Goal: Entertainment & Leisure: Consume media (video, audio)

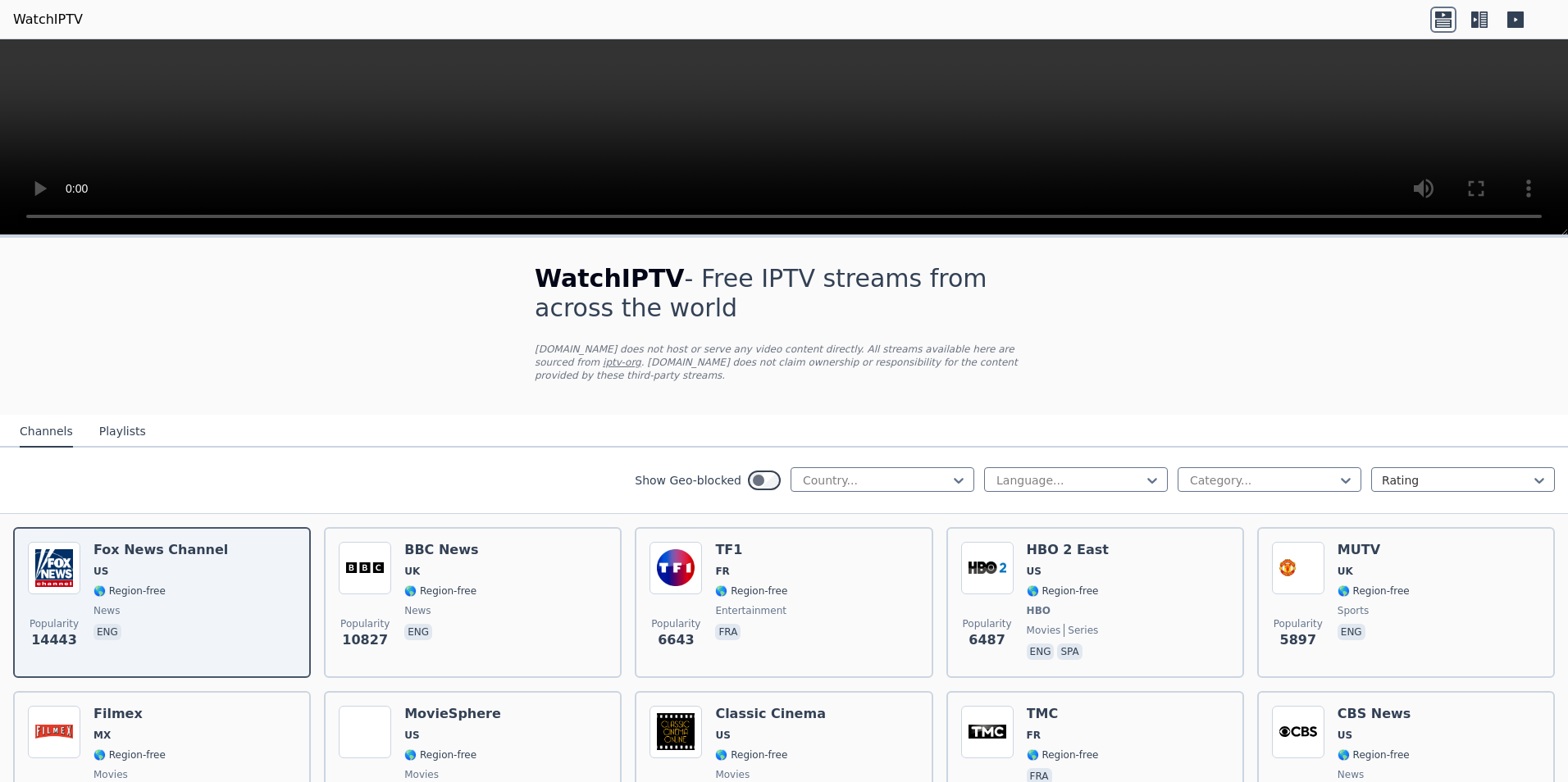
scroll to position [82, 0]
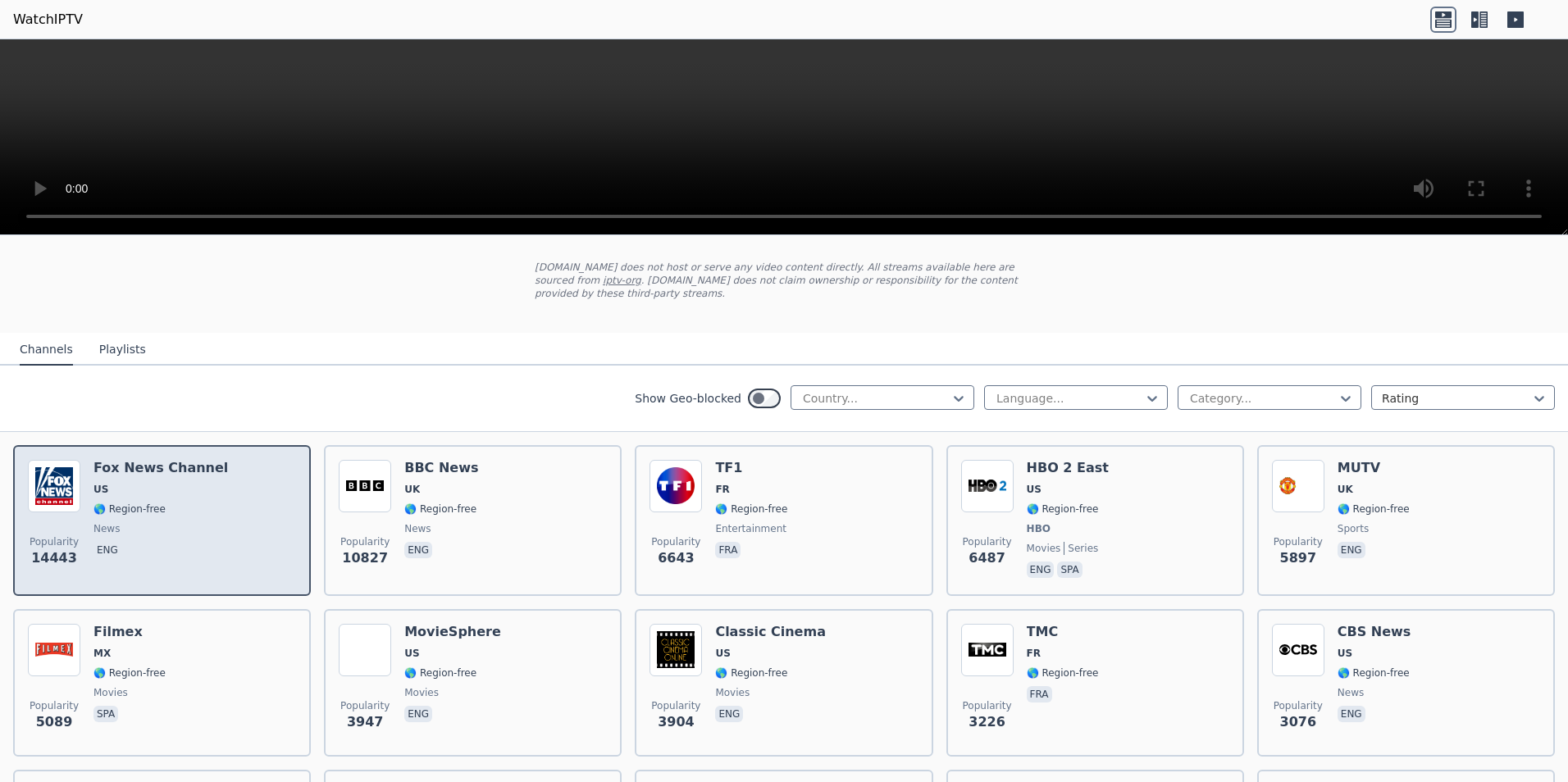
click at [153, 523] on span "news" at bounding box center [161, 529] width 135 height 13
click at [128, 542] on span "eng" at bounding box center [161, 552] width 135 height 19
click at [136, 523] on span "news" at bounding box center [161, 529] width 135 height 13
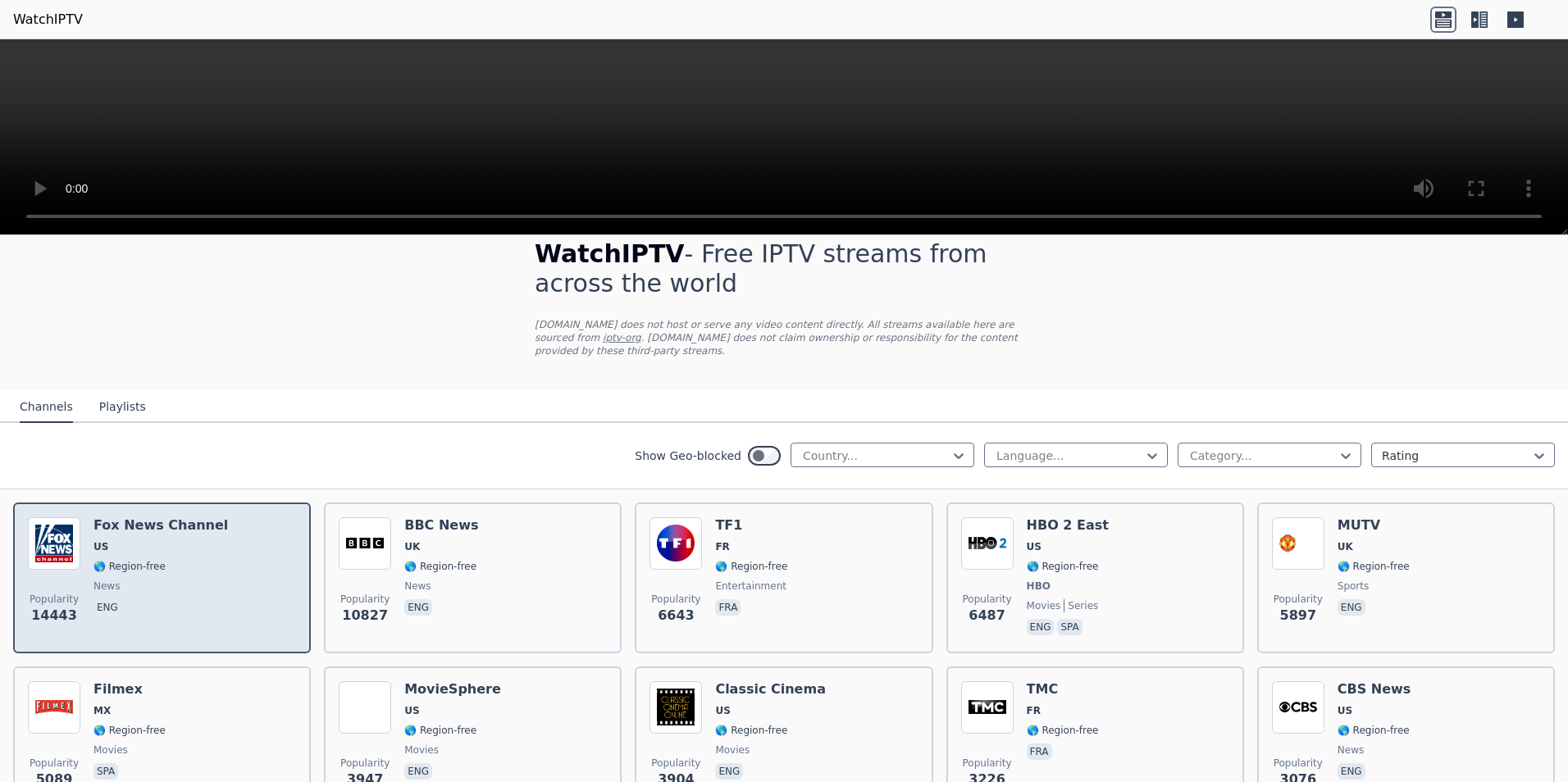
scroll to position [0, 0]
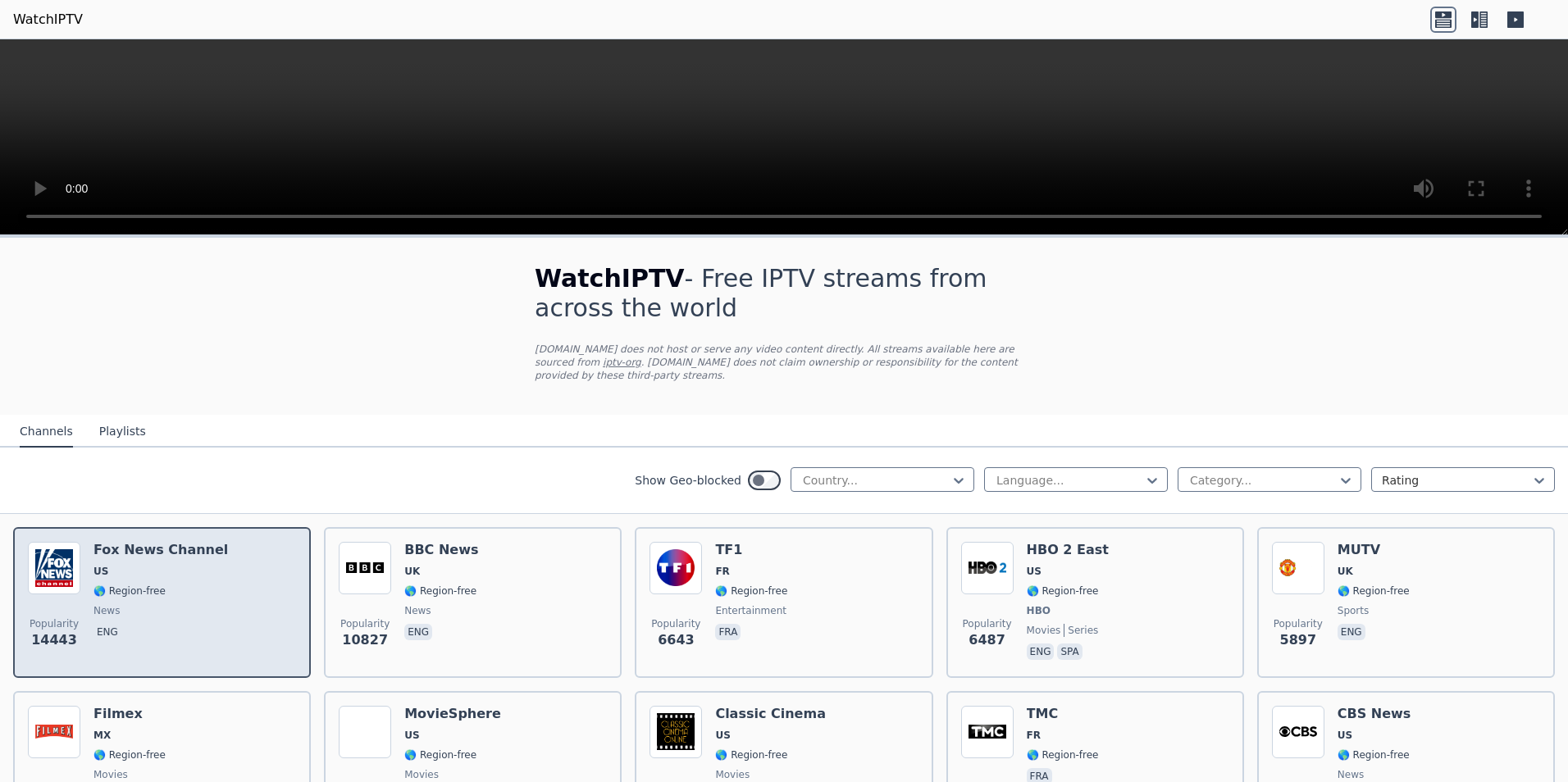
click at [239, 566] on div "Popularity 14443 [PERSON_NAME] US 🌎 Region-free news eng" at bounding box center [162, 602] width 268 height 122
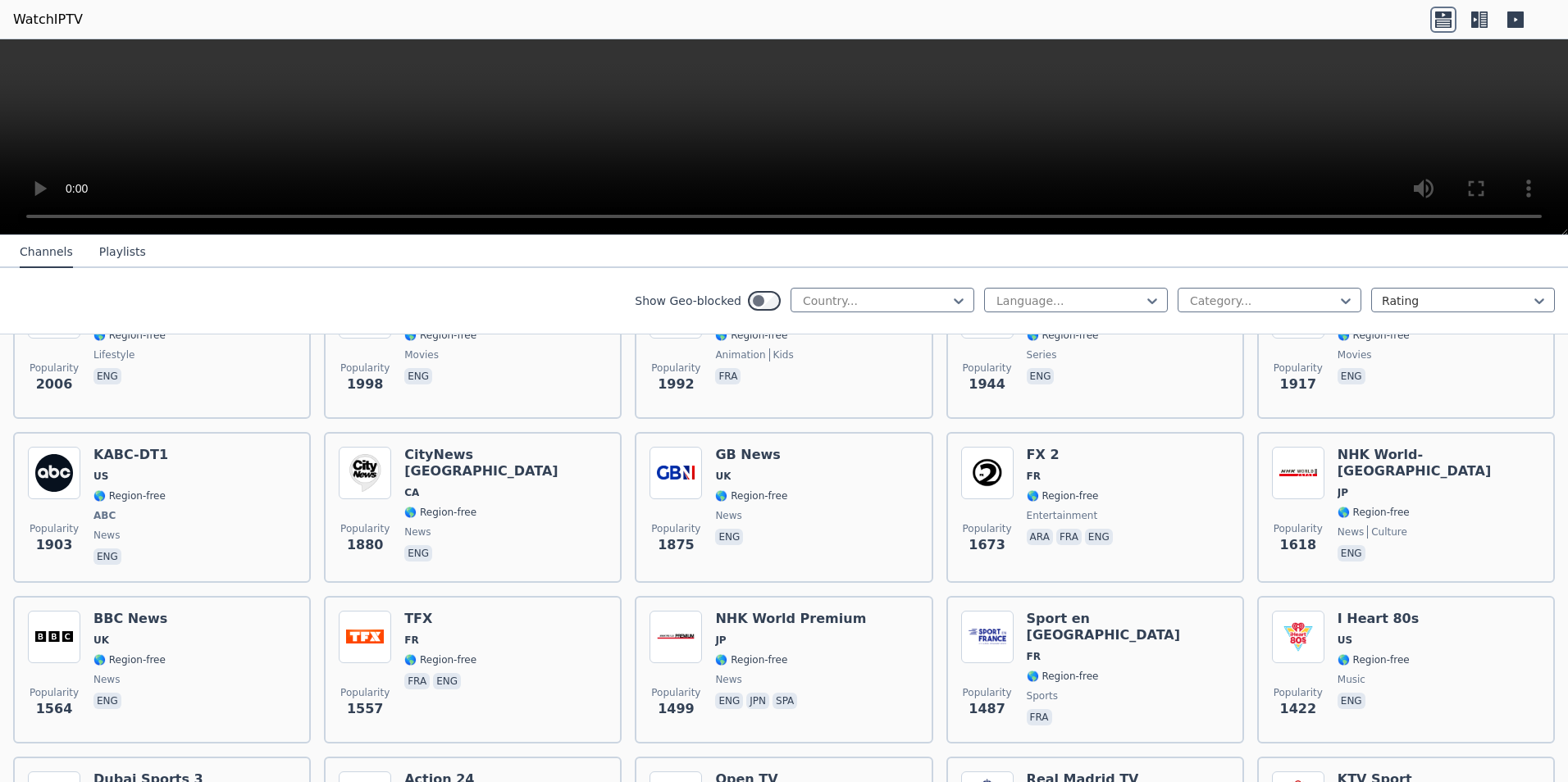
scroll to position [984, 0]
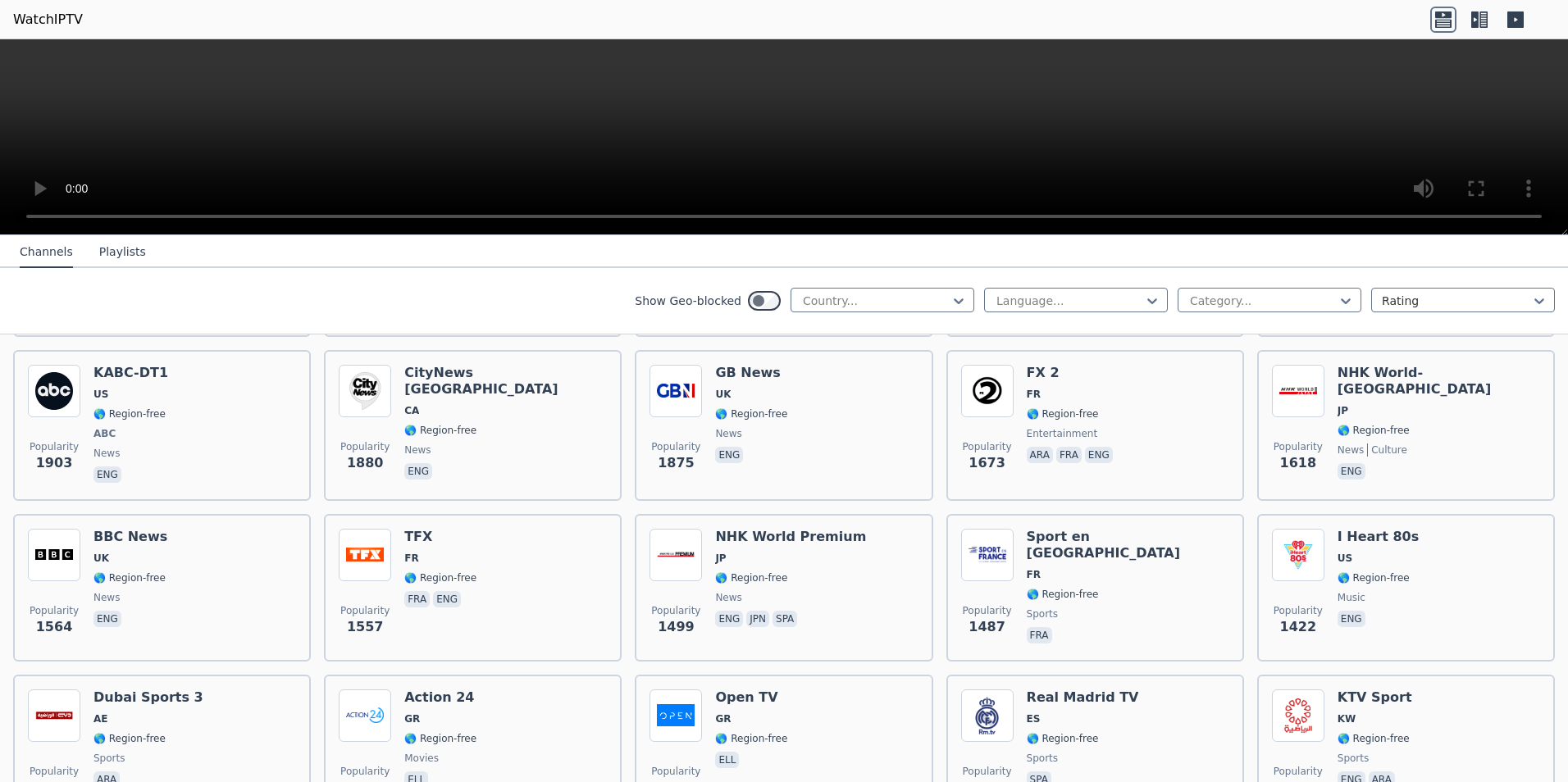
click at [239, 566] on div "Popularity 1564 BBC News UK 🌎 Region-free news eng" at bounding box center [162, 588] width 268 height 118
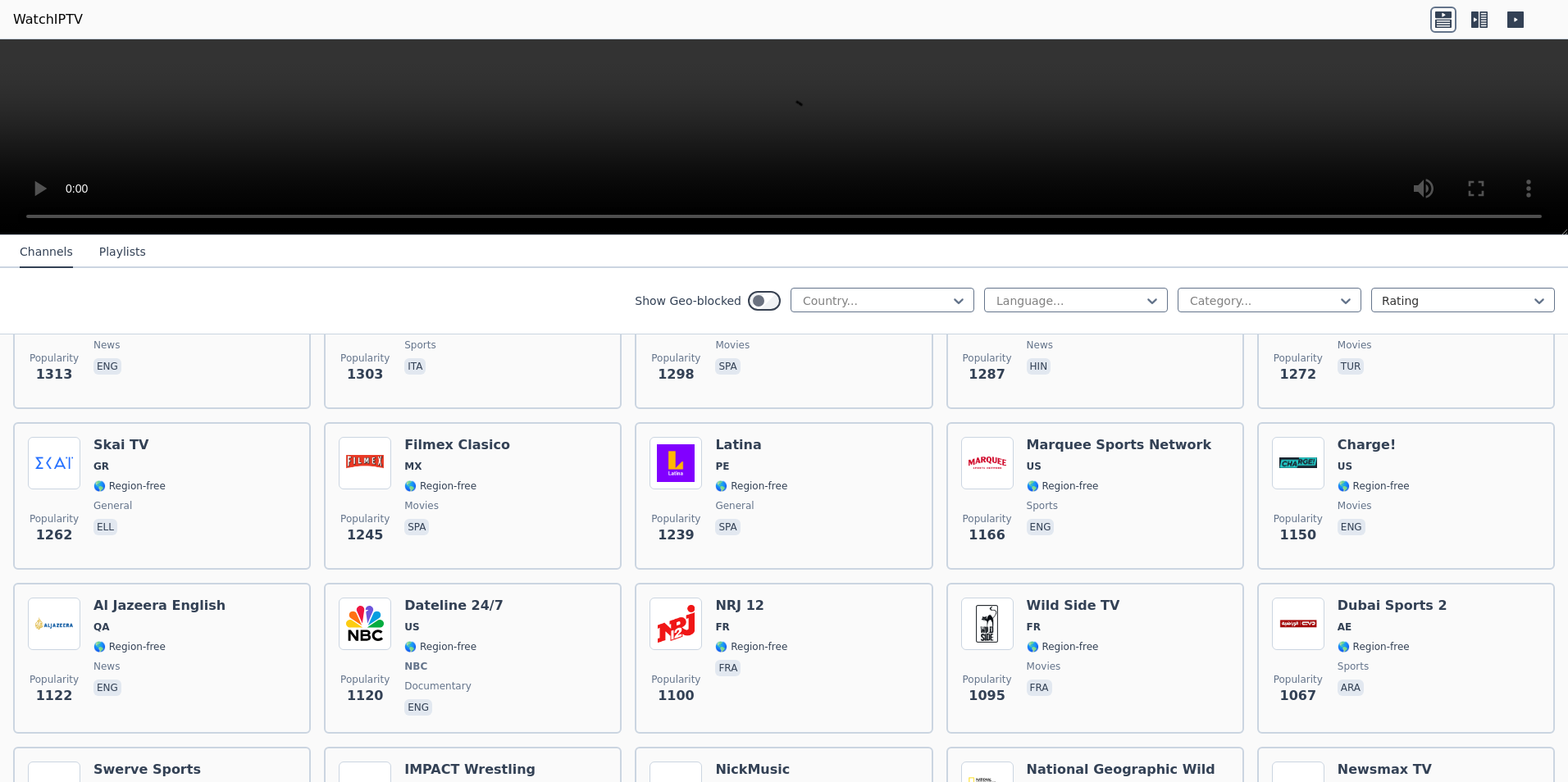
scroll to position [1640, 0]
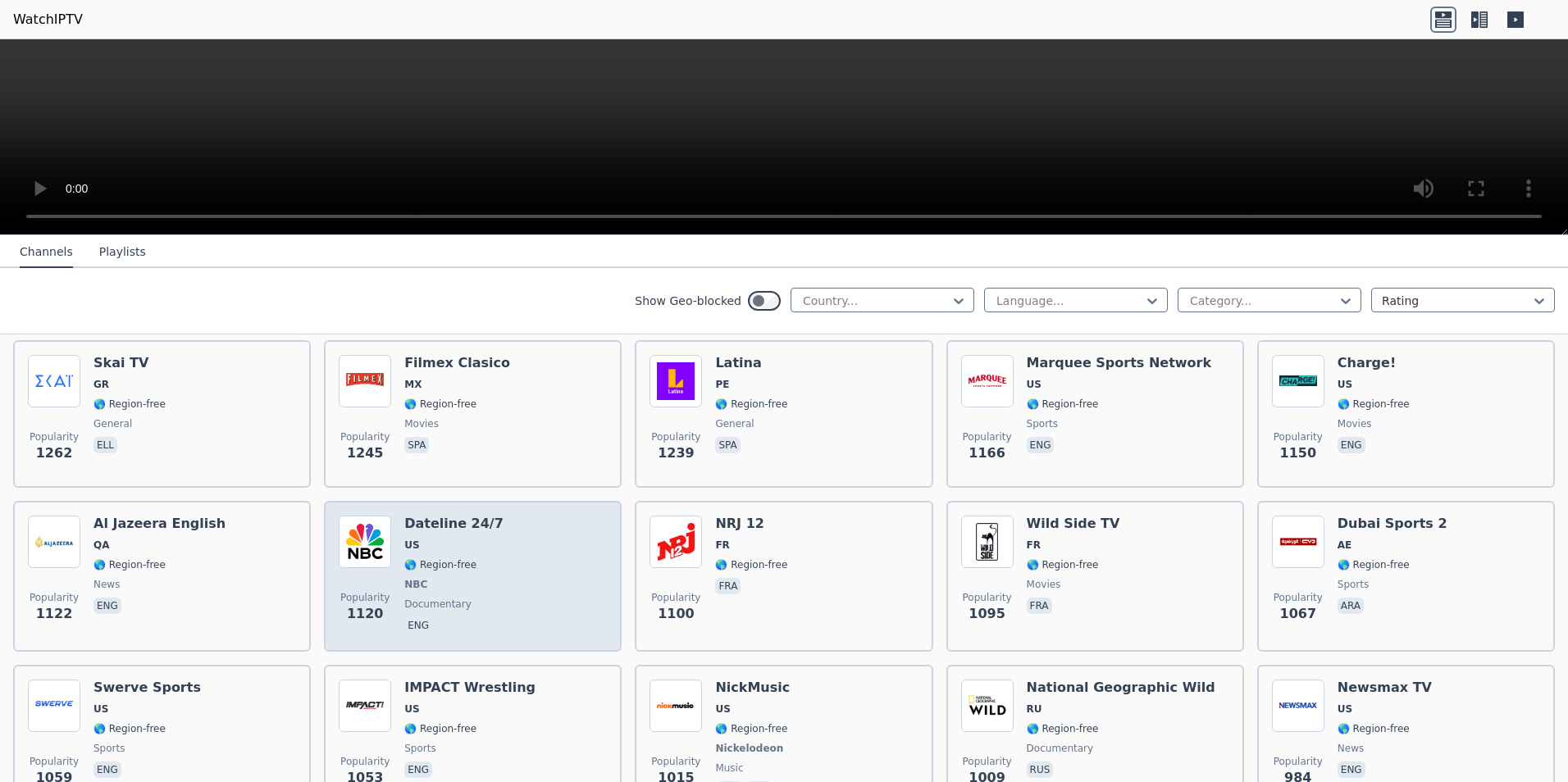
click at [478, 578] on span "NBC" at bounding box center [454, 584] width 99 height 13
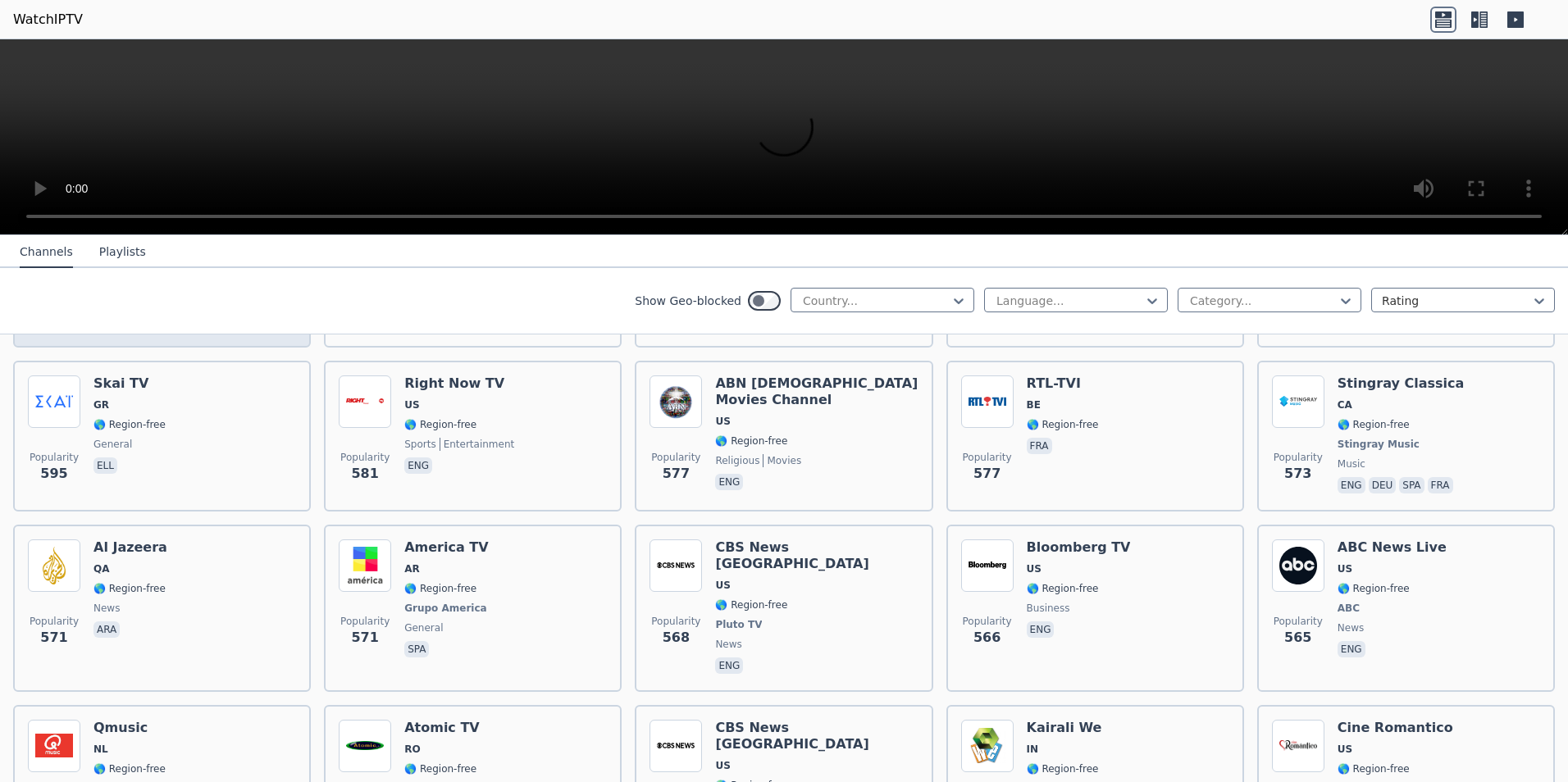
scroll to position [4101, 0]
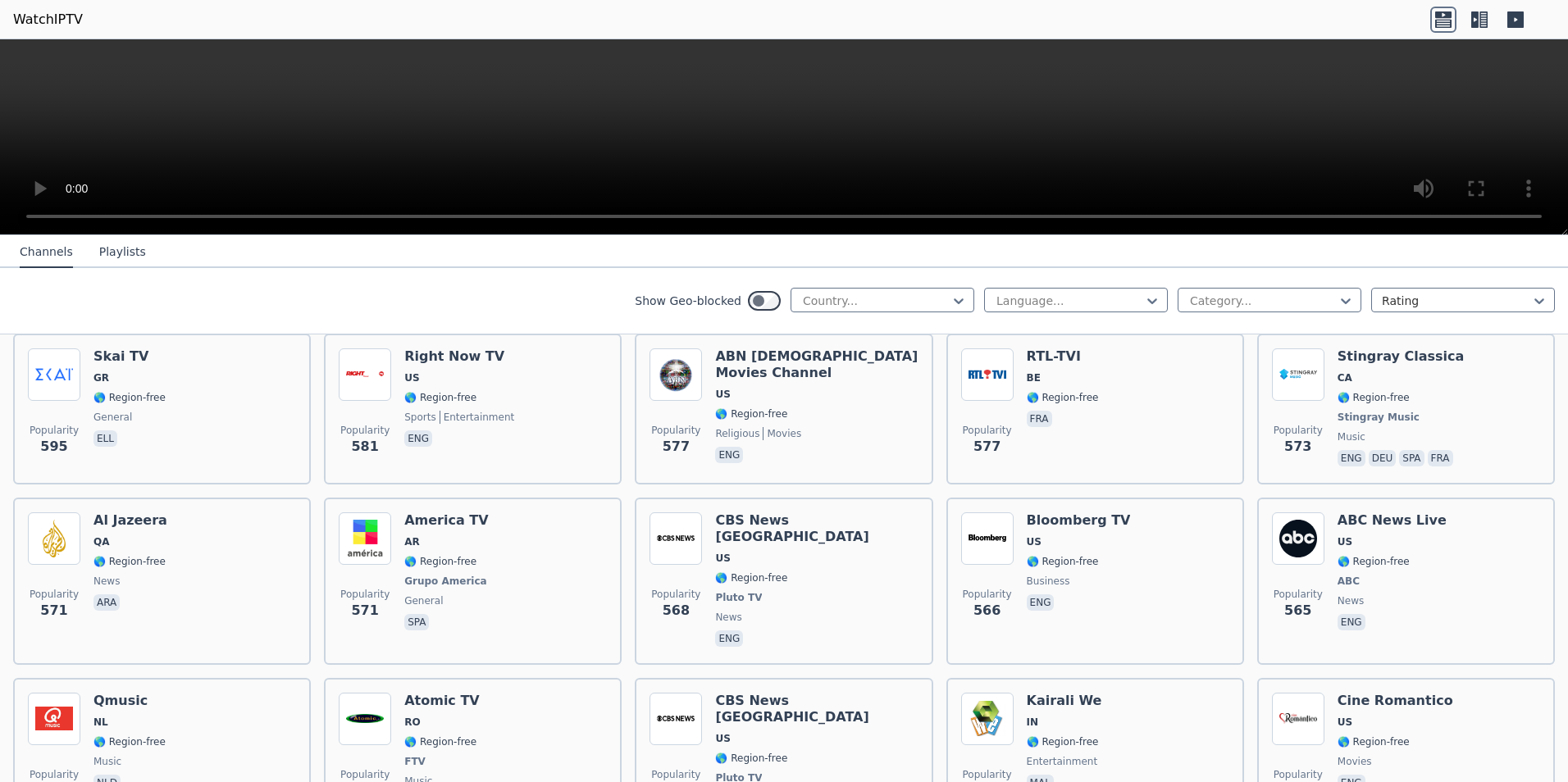
click at [221, 538] on div "Popularity 571 Al Jazeera QA 🌎 Region-free news ara" at bounding box center [162, 581] width 268 height 137
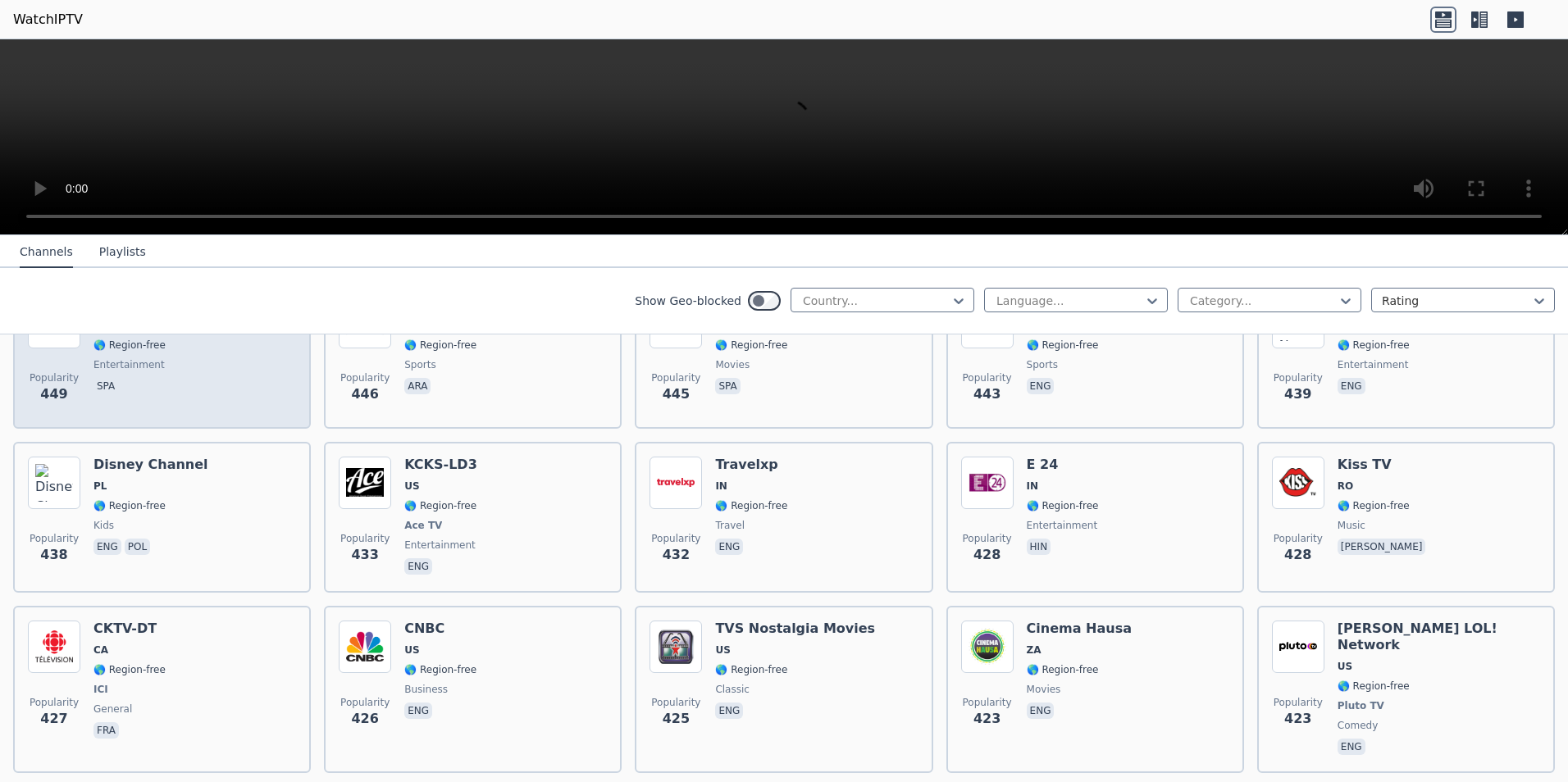
scroll to position [5905, 0]
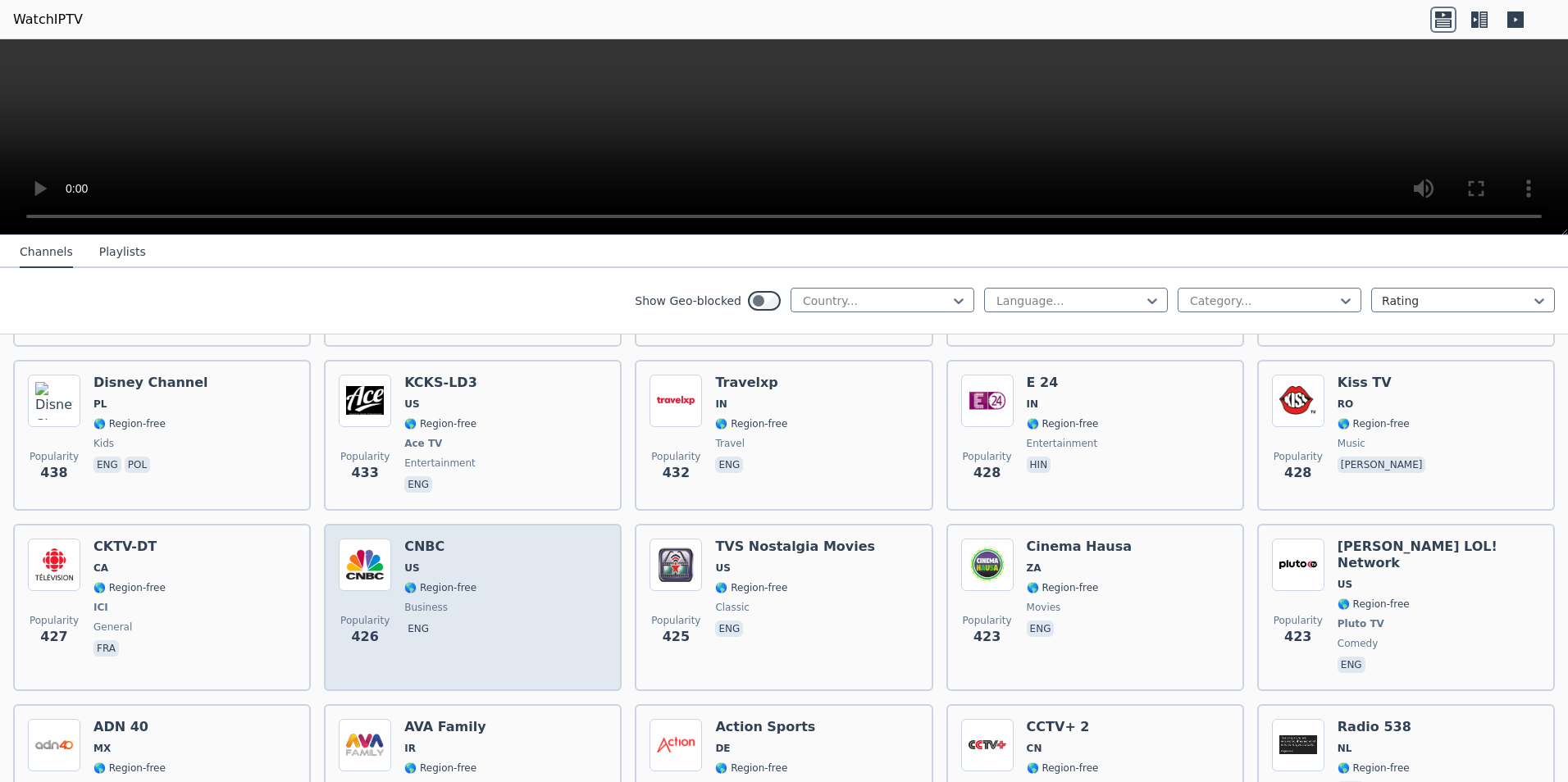
click at [517, 560] on div "Popularity 426 CNBC US 🌎 Region-free business eng" at bounding box center [473, 607] width 268 height 137
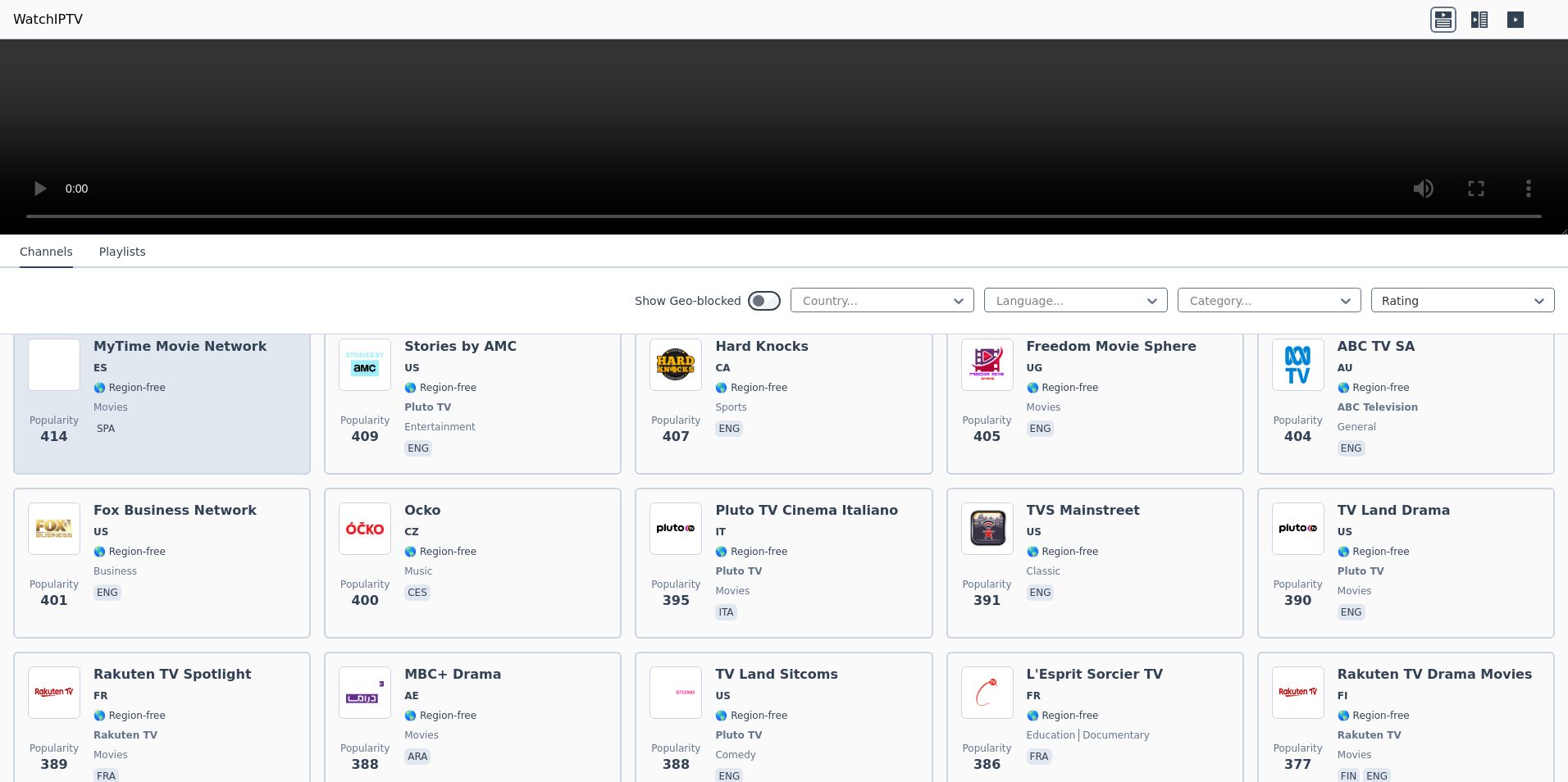
scroll to position [6479, 0]
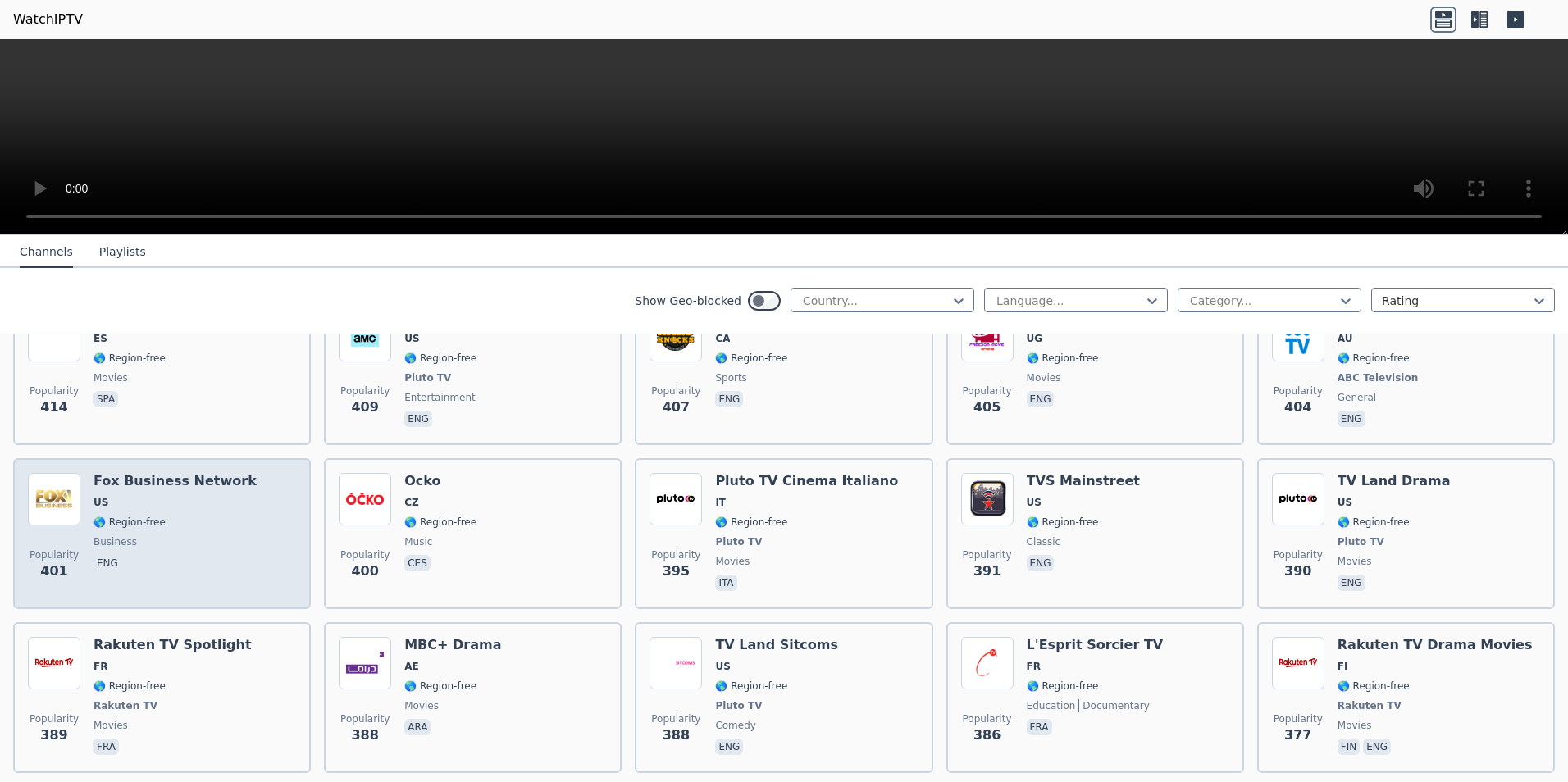
click at [215, 473] on div "Fox Business Network US 🌎 Region-free business eng" at bounding box center [175, 533] width 163 height 122
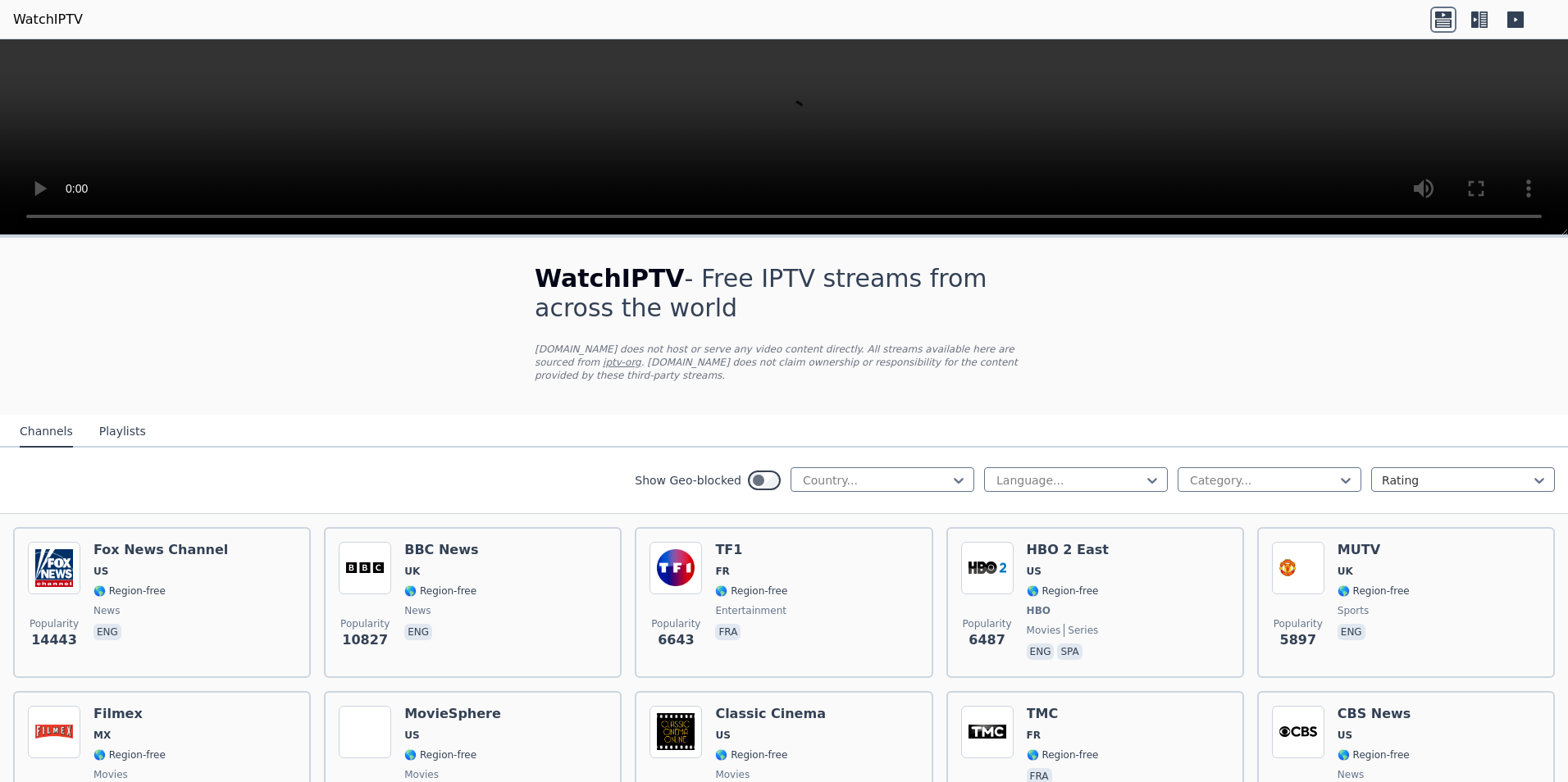
scroll to position [82, 0]
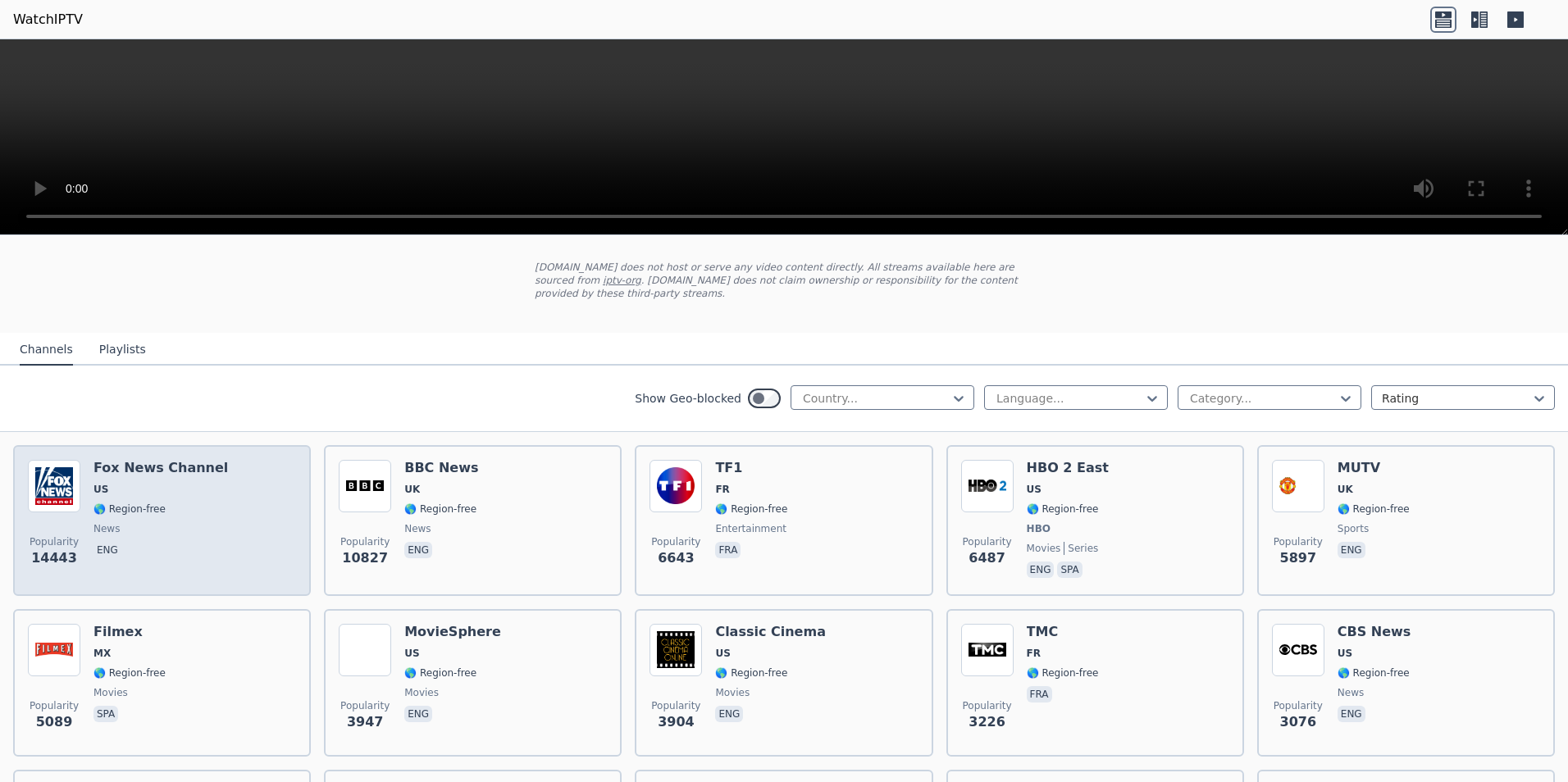
click at [226, 497] on div "Popularity 14443 [PERSON_NAME] US 🌎 Region-free news eng" at bounding box center [162, 520] width 268 height 122
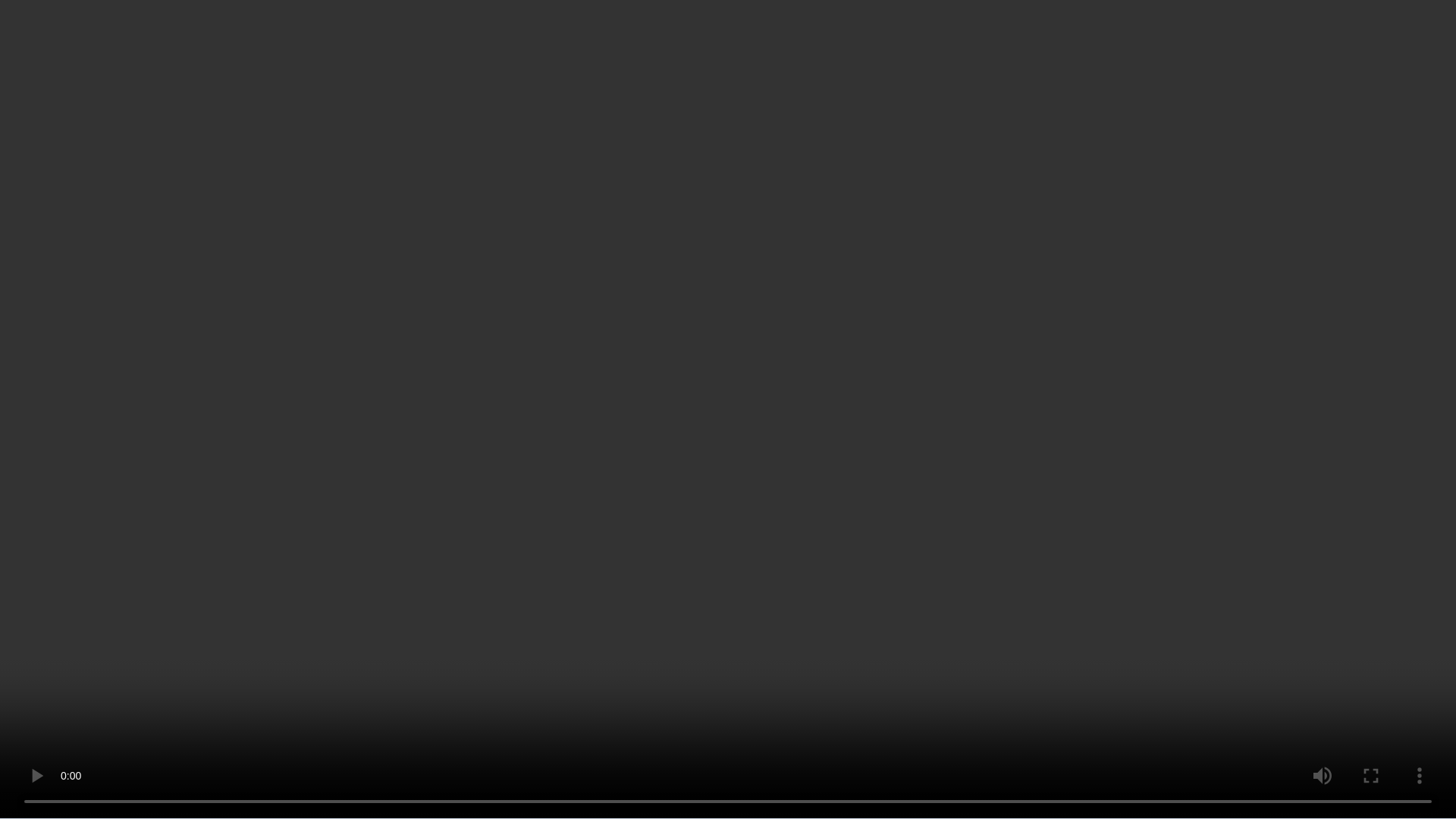
click at [1192, 513] on video at bounding box center [728, 409] width 1456 height 819
click at [640, 263] on video at bounding box center [728, 409] width 1456 height 819
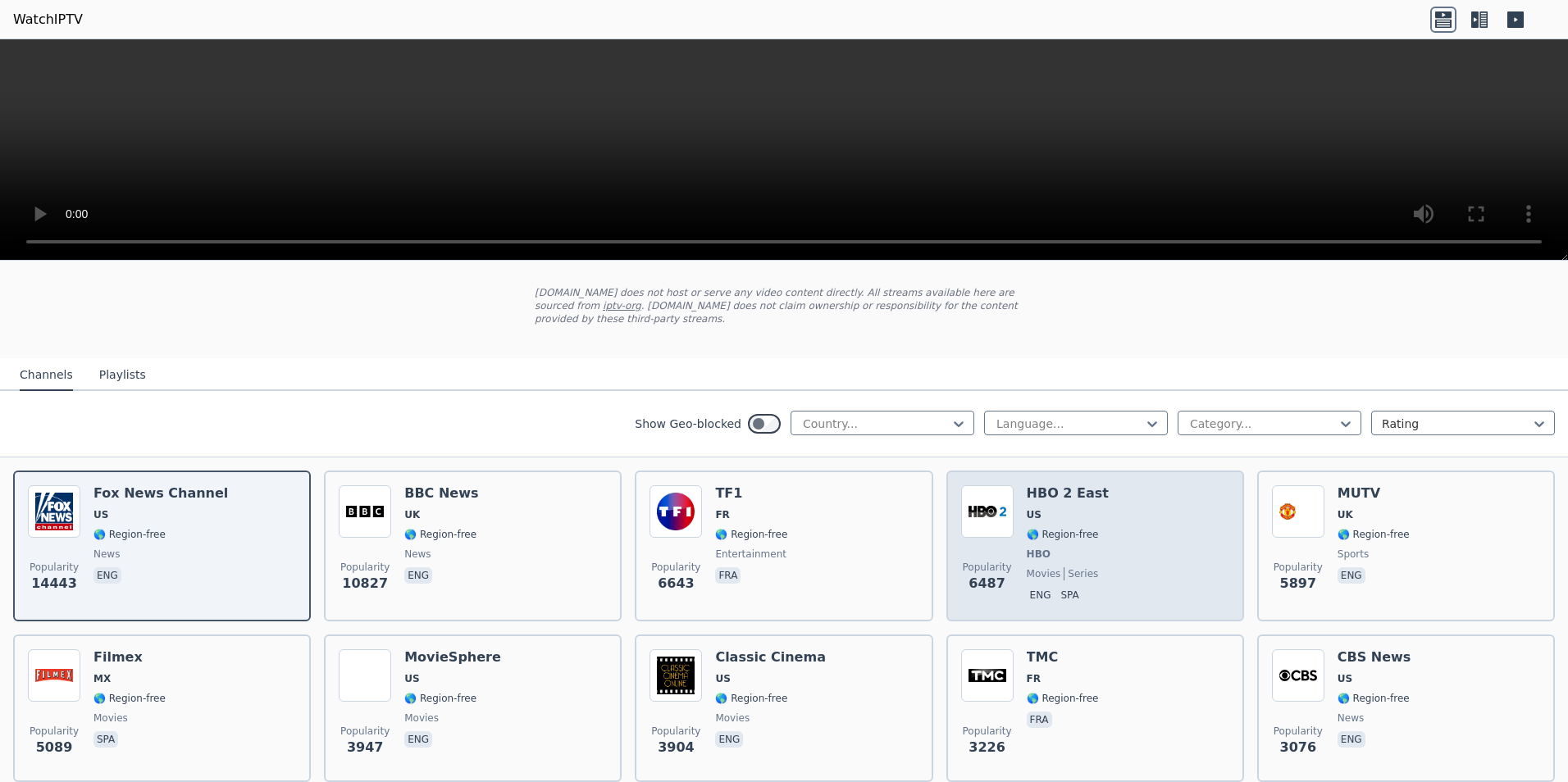
click at [1132, 543] on div "Popularity 6487 HBO 2 East US 🌎 Region-free HBO movies series eng spa" at bounding box center [1095, 546] width 268 height 122
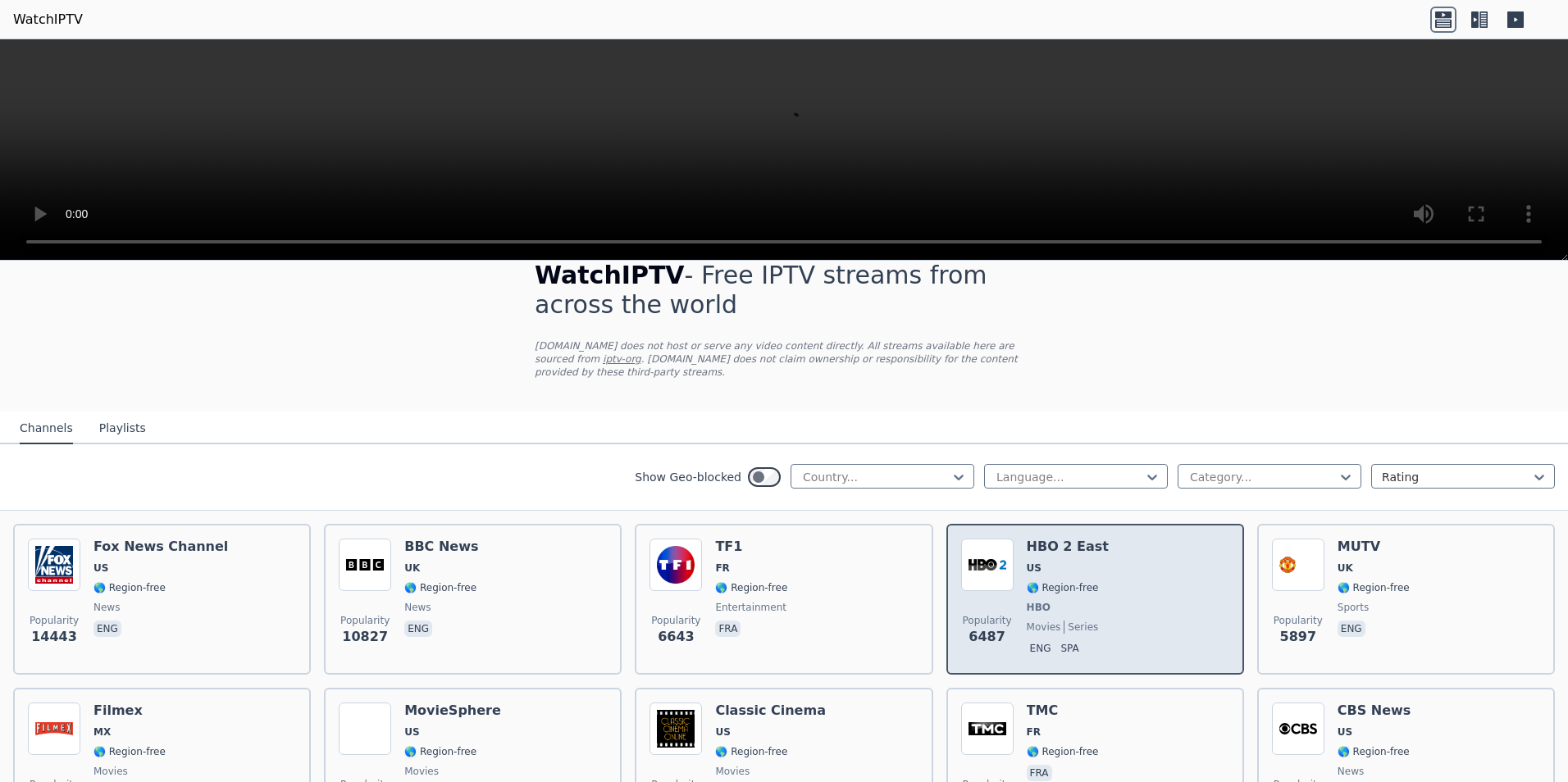
scroll to position [0, 0]
